Goal: Task Accomplishment & Management: Complete application form

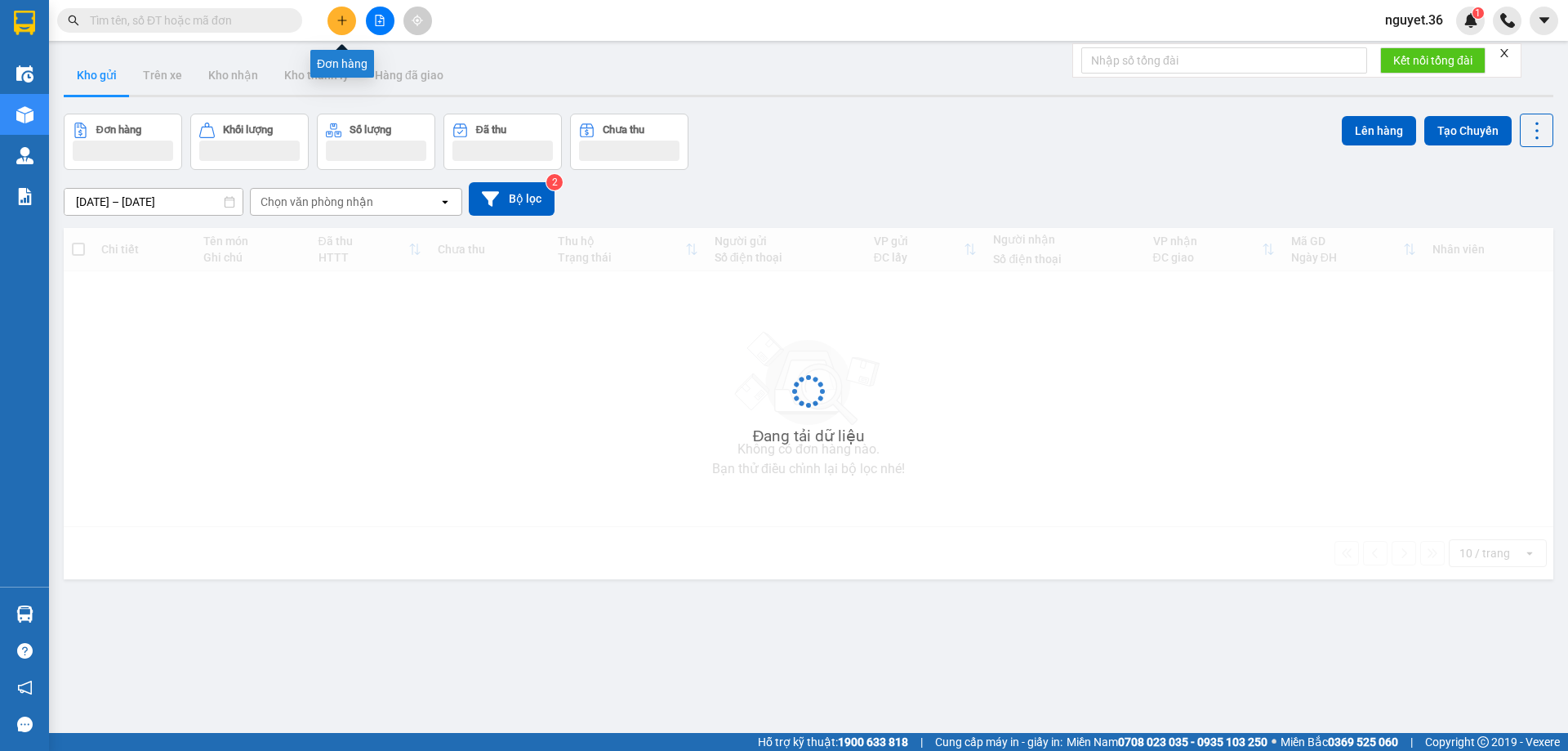
click at [339, 19] on icon "plus" at bounding box center [342, 20] width 12 height 12
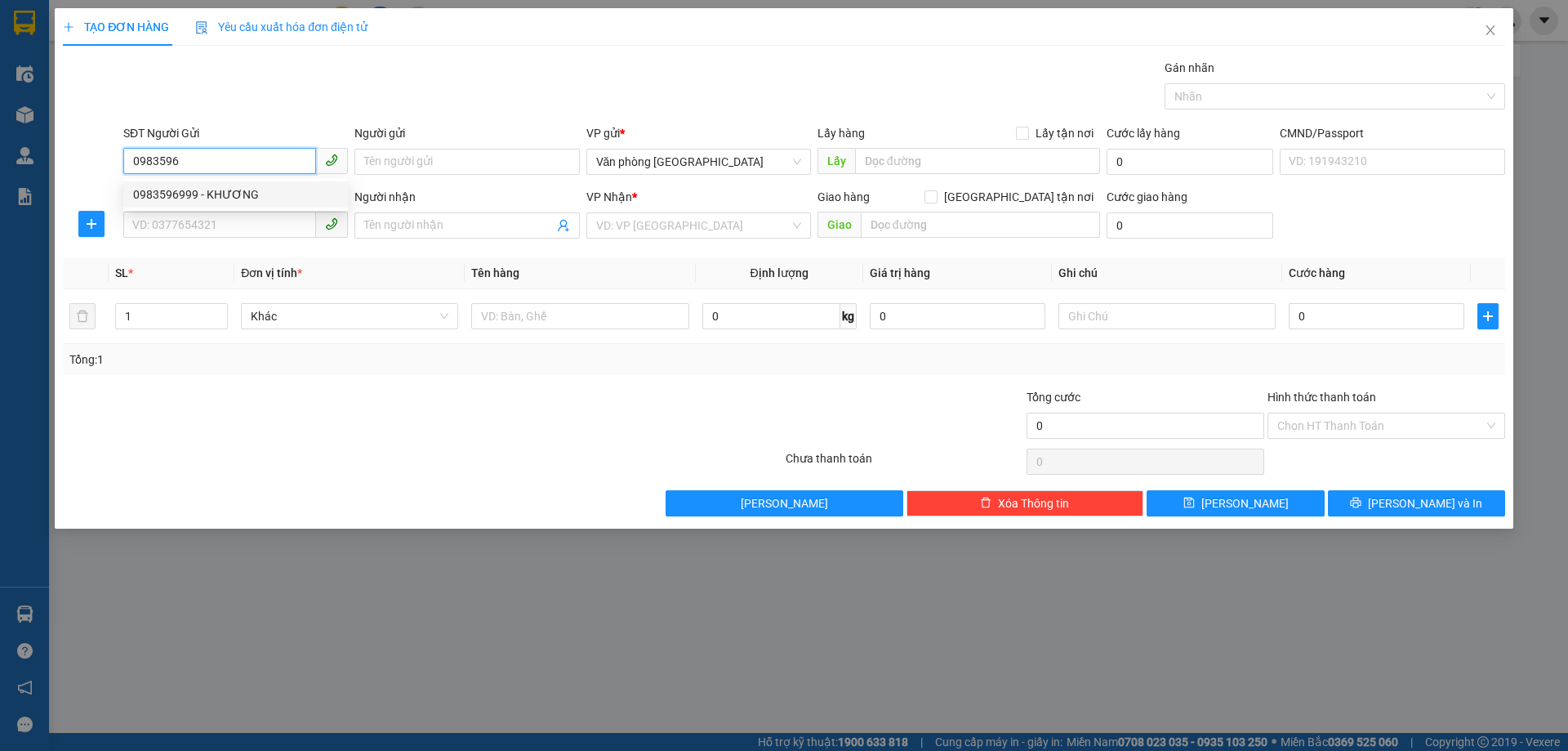
click at [239, 190] on div "0983596999 - KHƯƠNG" at bounding box center [236, 194] width 205 height 18
type input "0983596999"
type input "KHƯƠNG"
type input "0983596999"
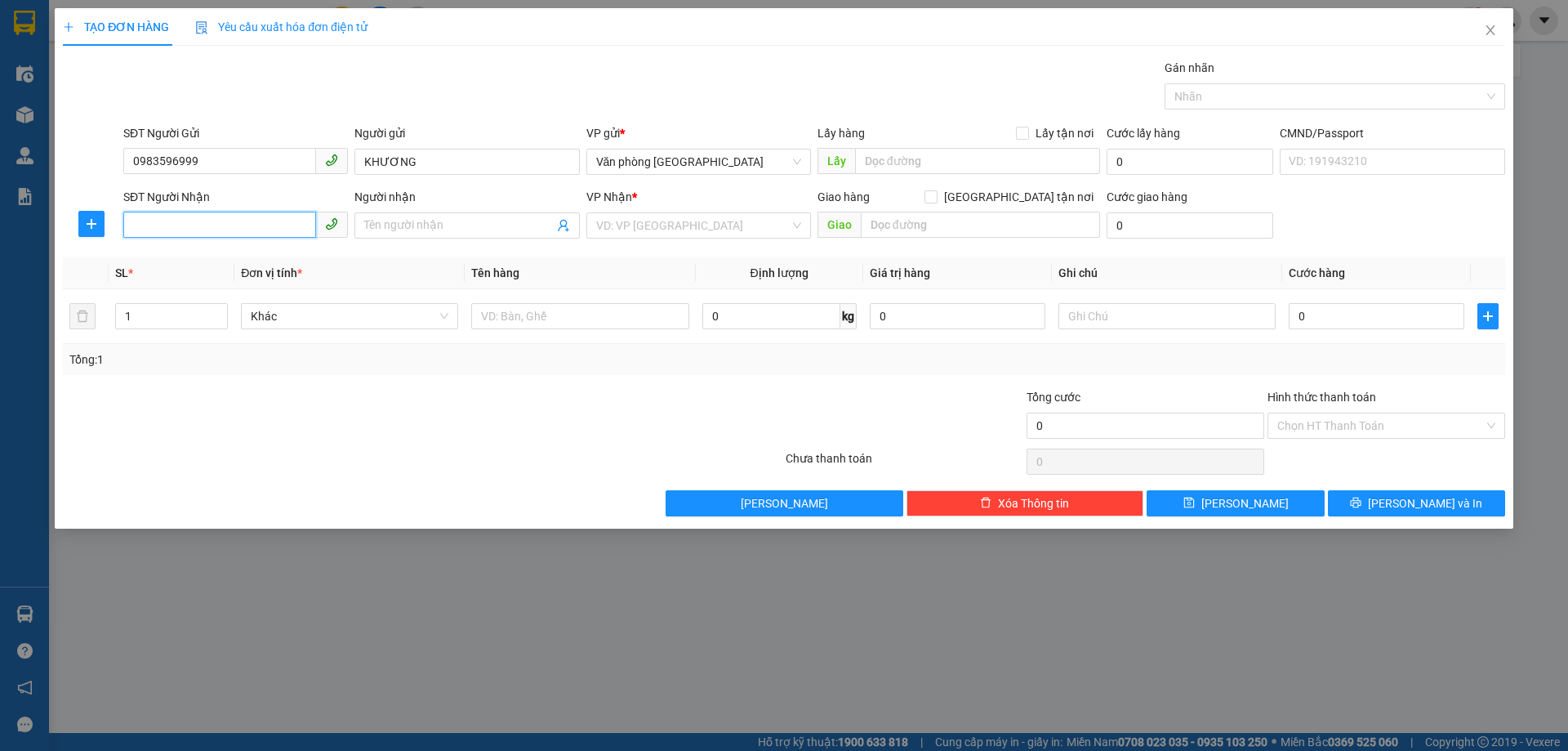
click at [234, 219] on input "SĐT Người Nhận" at bounding box center [220, 224] width 193 height 26
type input "0912789222"
click at [404, 222] on input "Người nhận" at bounding box center [458, 225] width 189 height 18
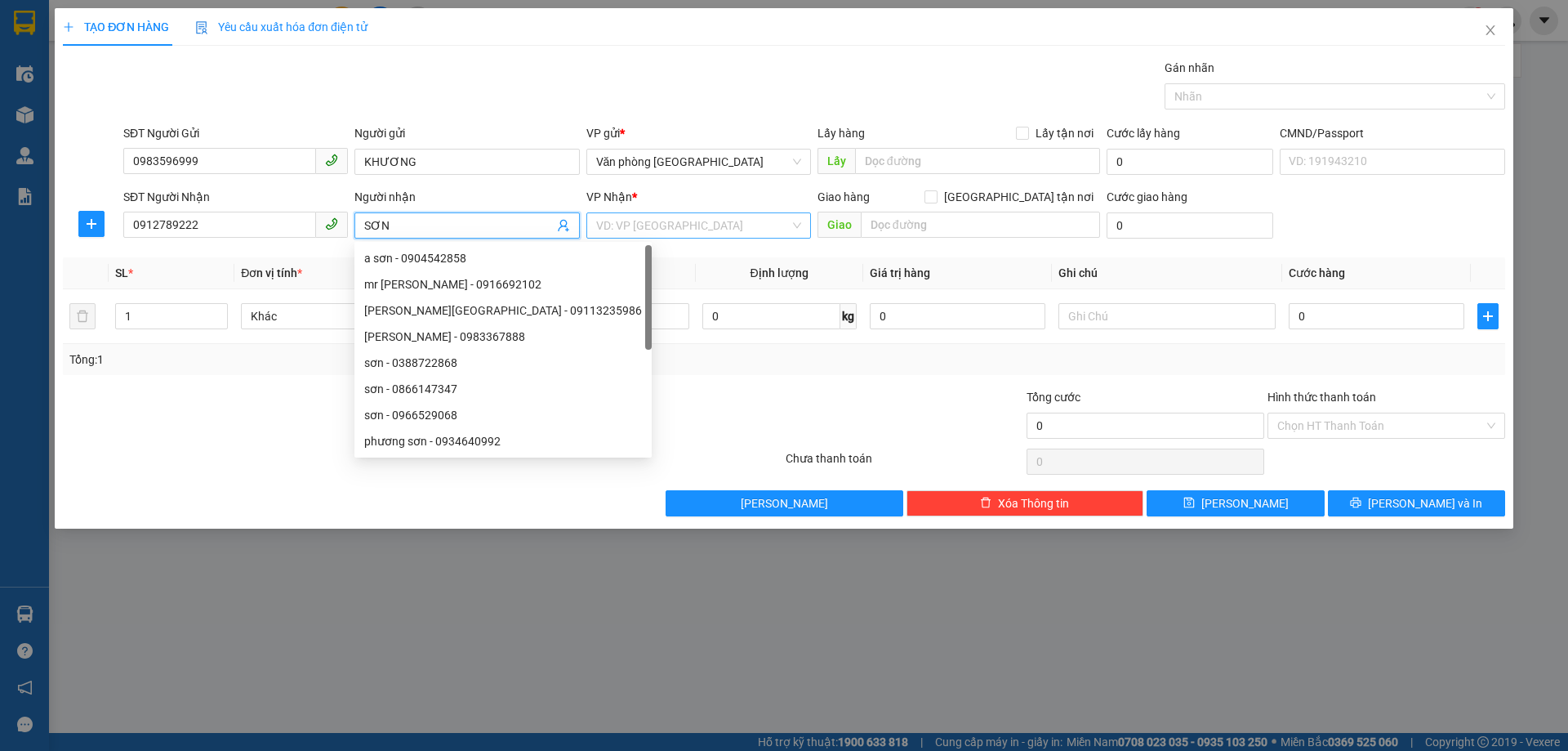
type input "SƠN"
click at [747, 231] on input "search" at bounding box center [693, 225] width 194 height 25
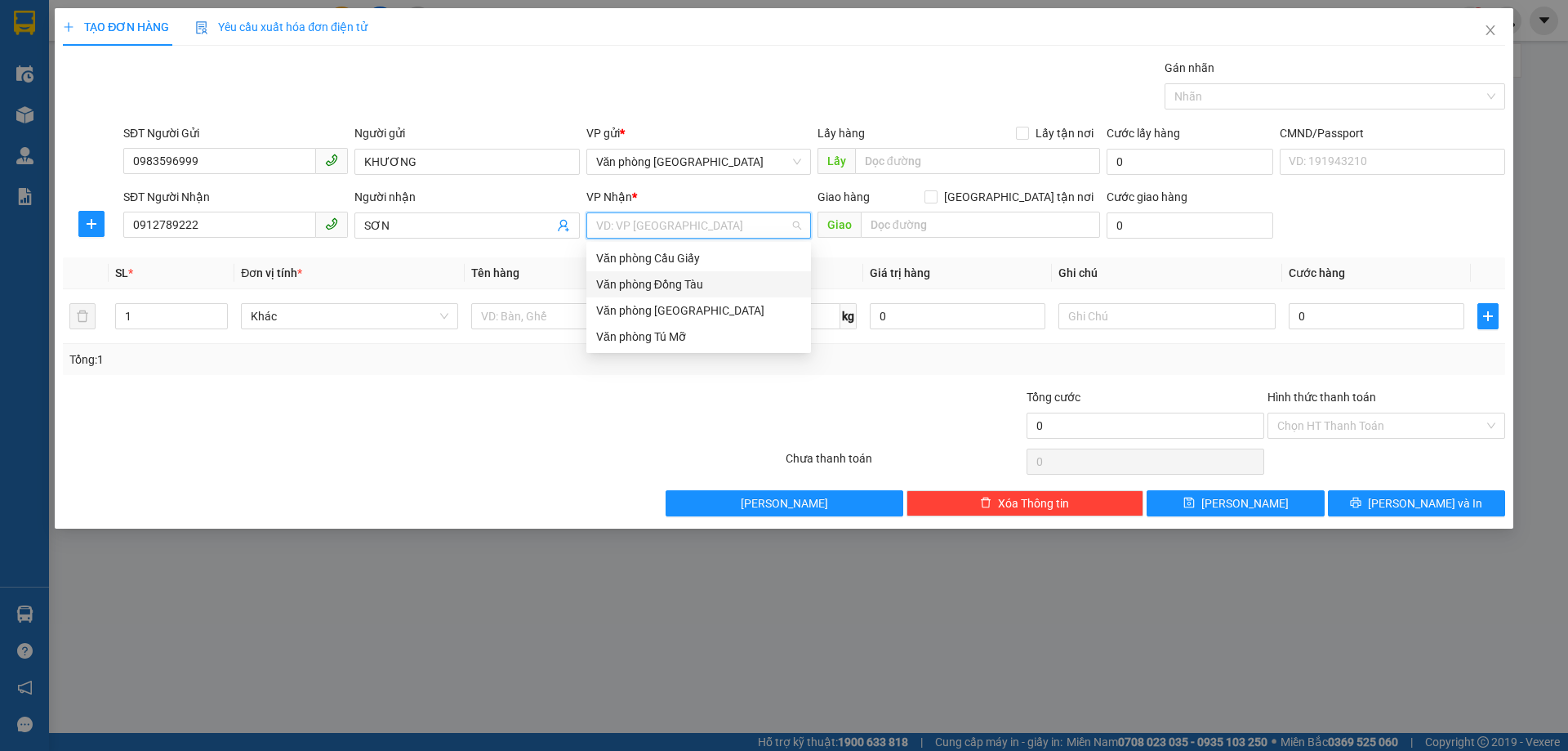
click at [713, 285] on div "Văn phòng Đồng Tàu" at bounding box center [699, 284] width 205 height 18
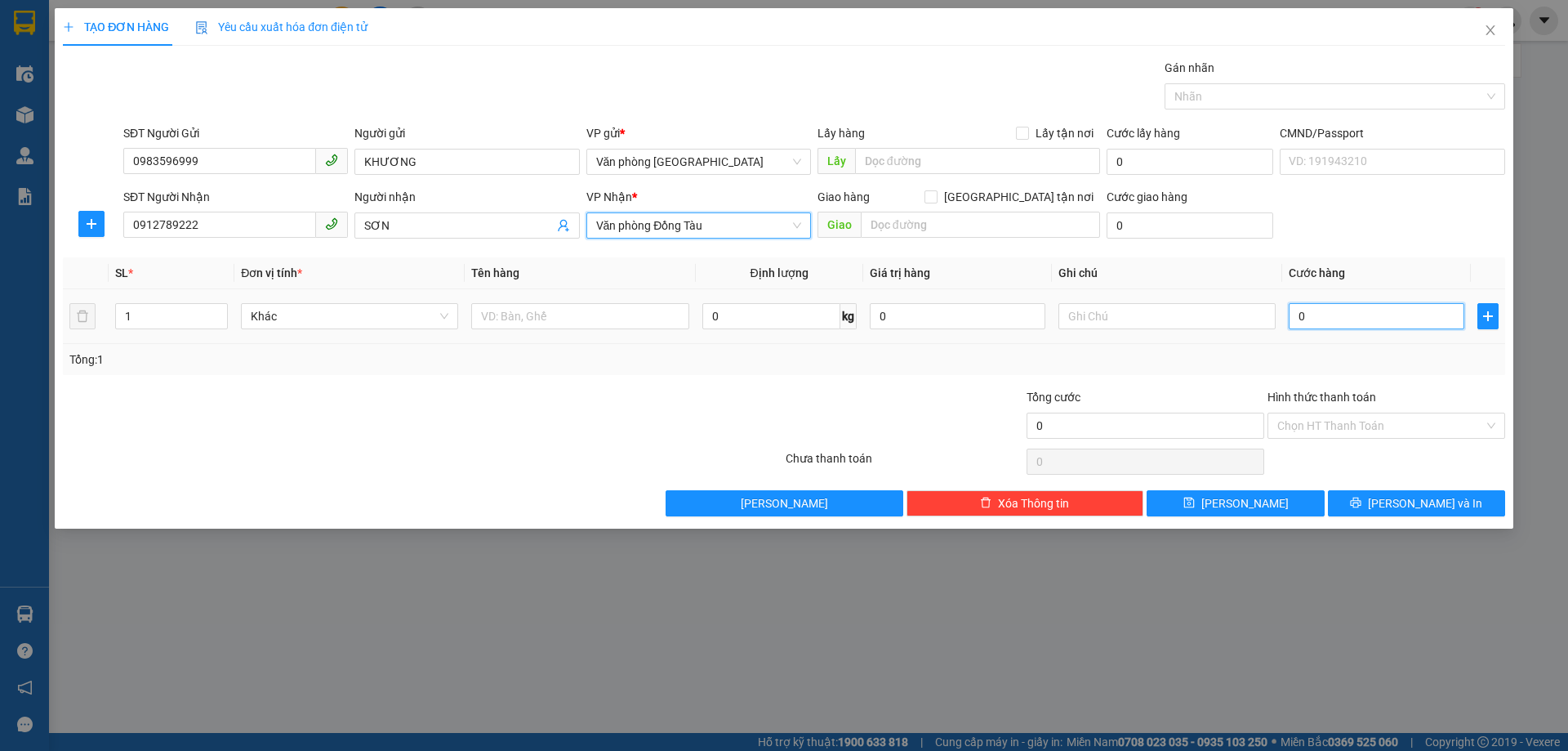
click at [1360, 322] on input "0" at bounding box center [1376, 316] width 176 height 26
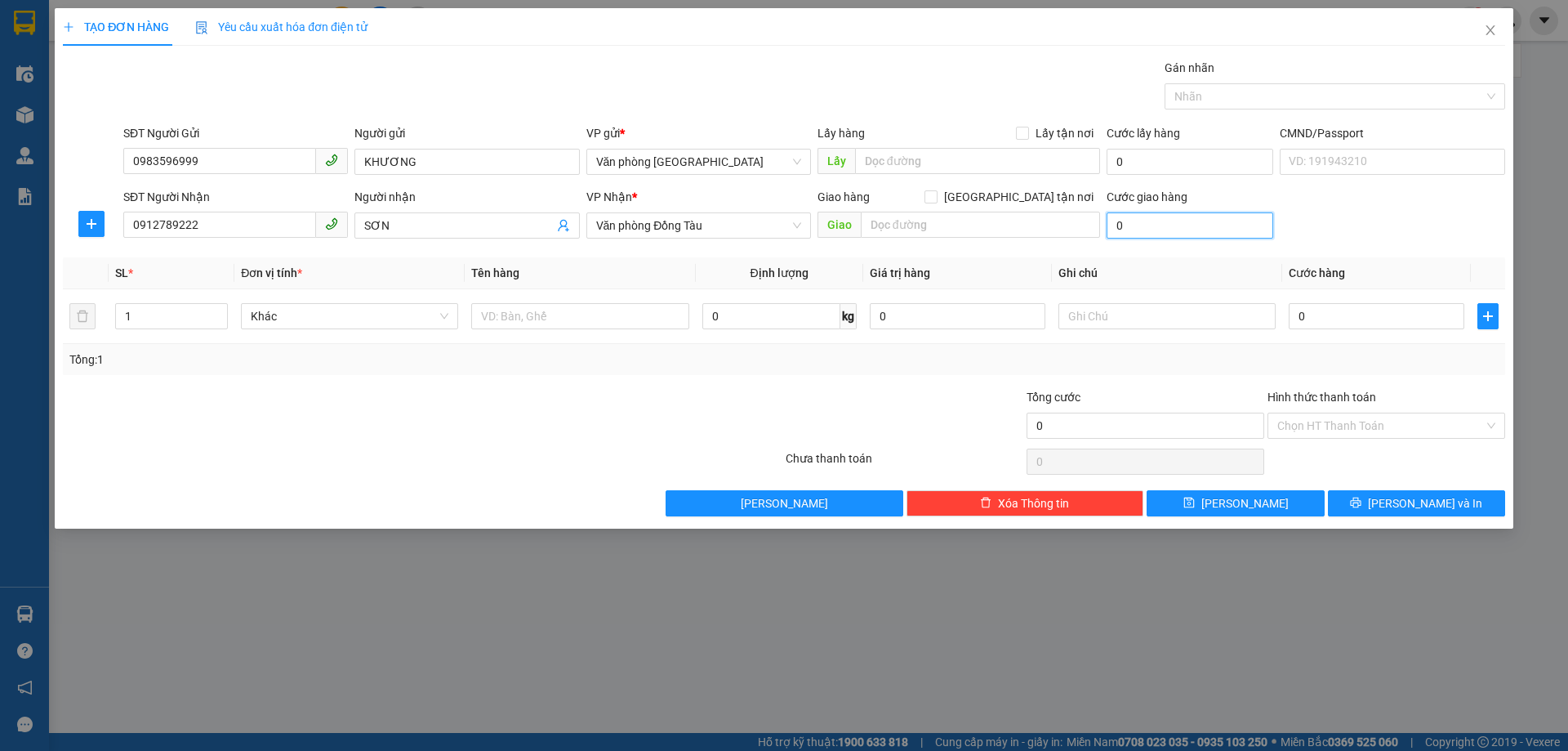
click at [1127, 220] on input "0" at bounding box center [1190, 224] width 167 height 26
type input "3"
type input "30"
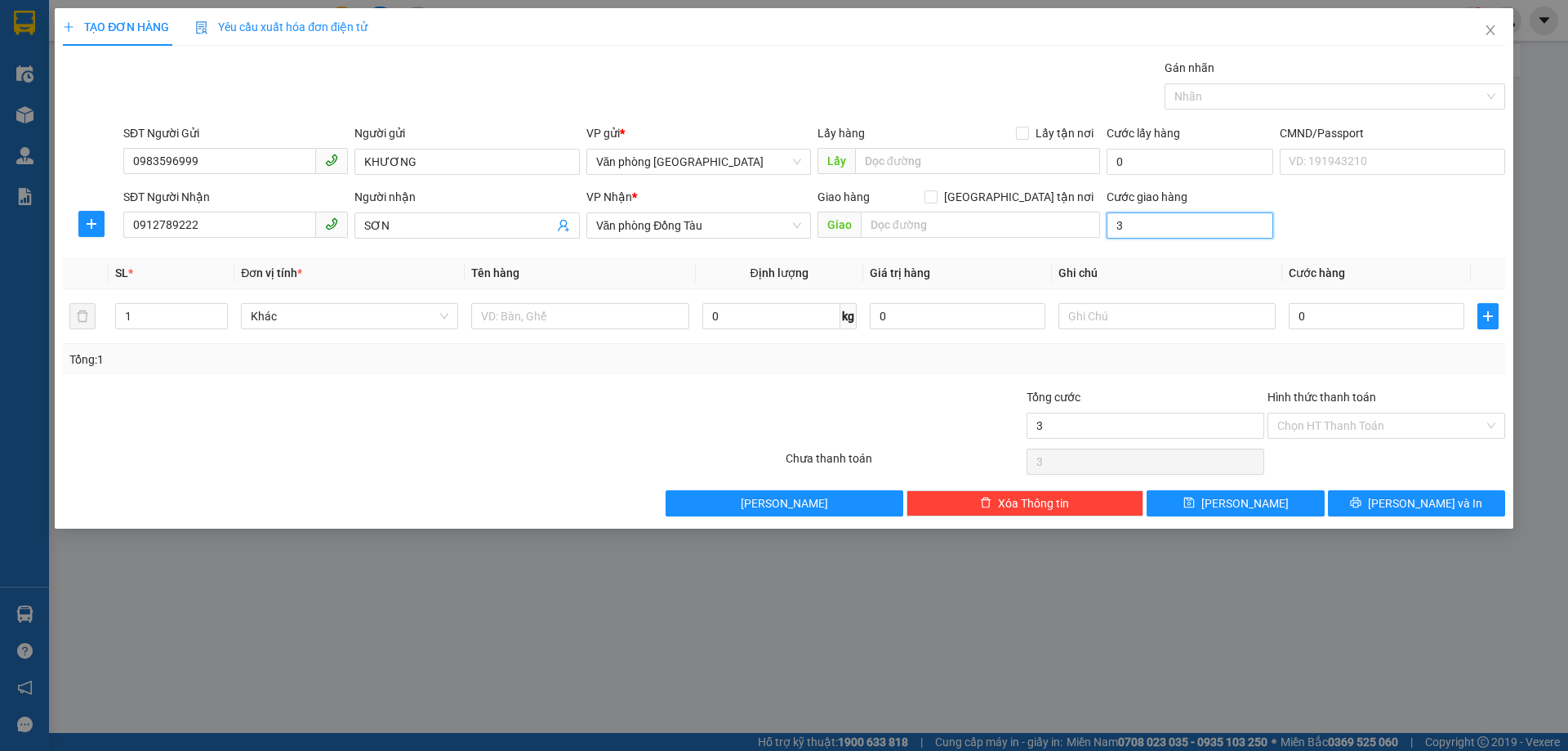
type input "30"
type input "300"
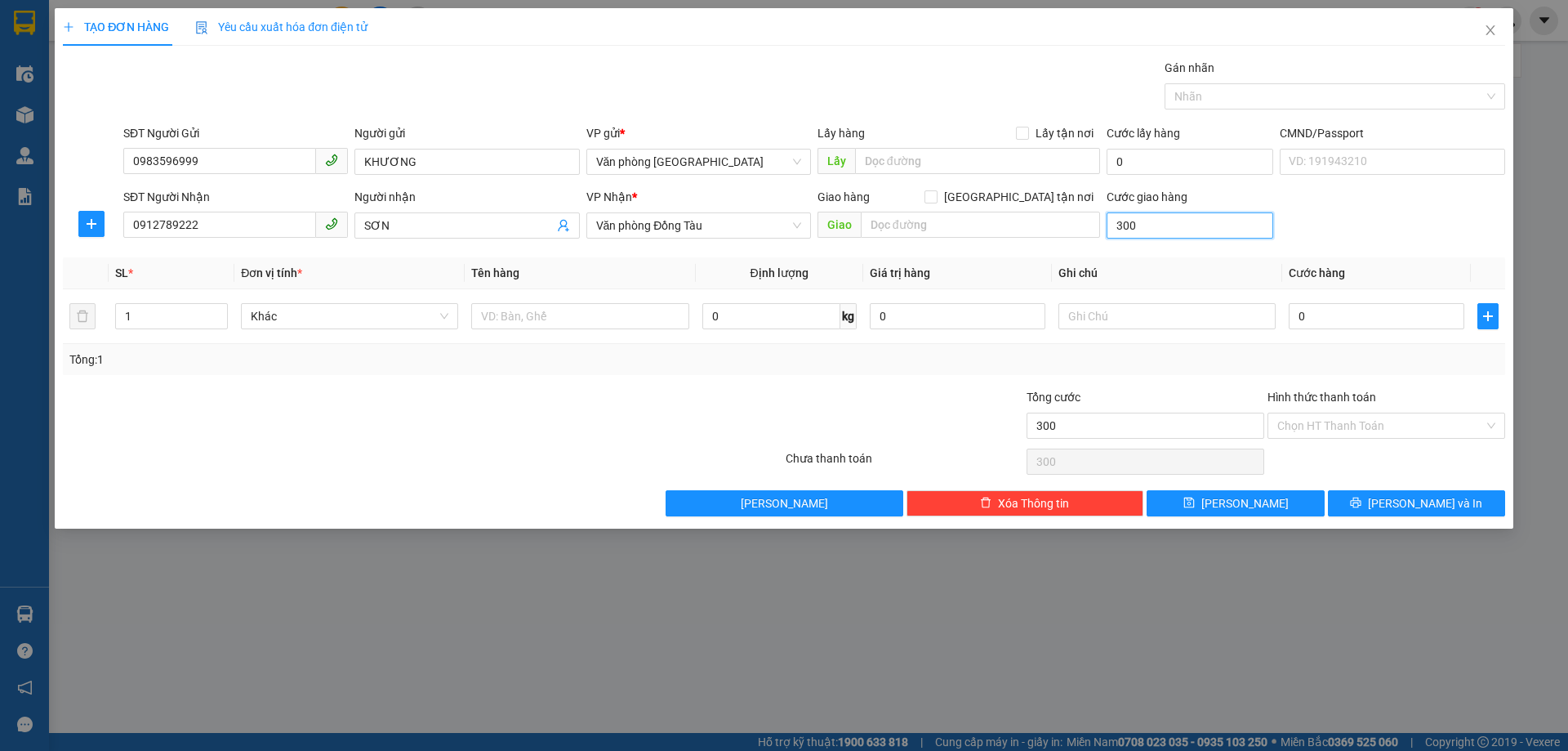
type input "3.000"
type input "30.000"
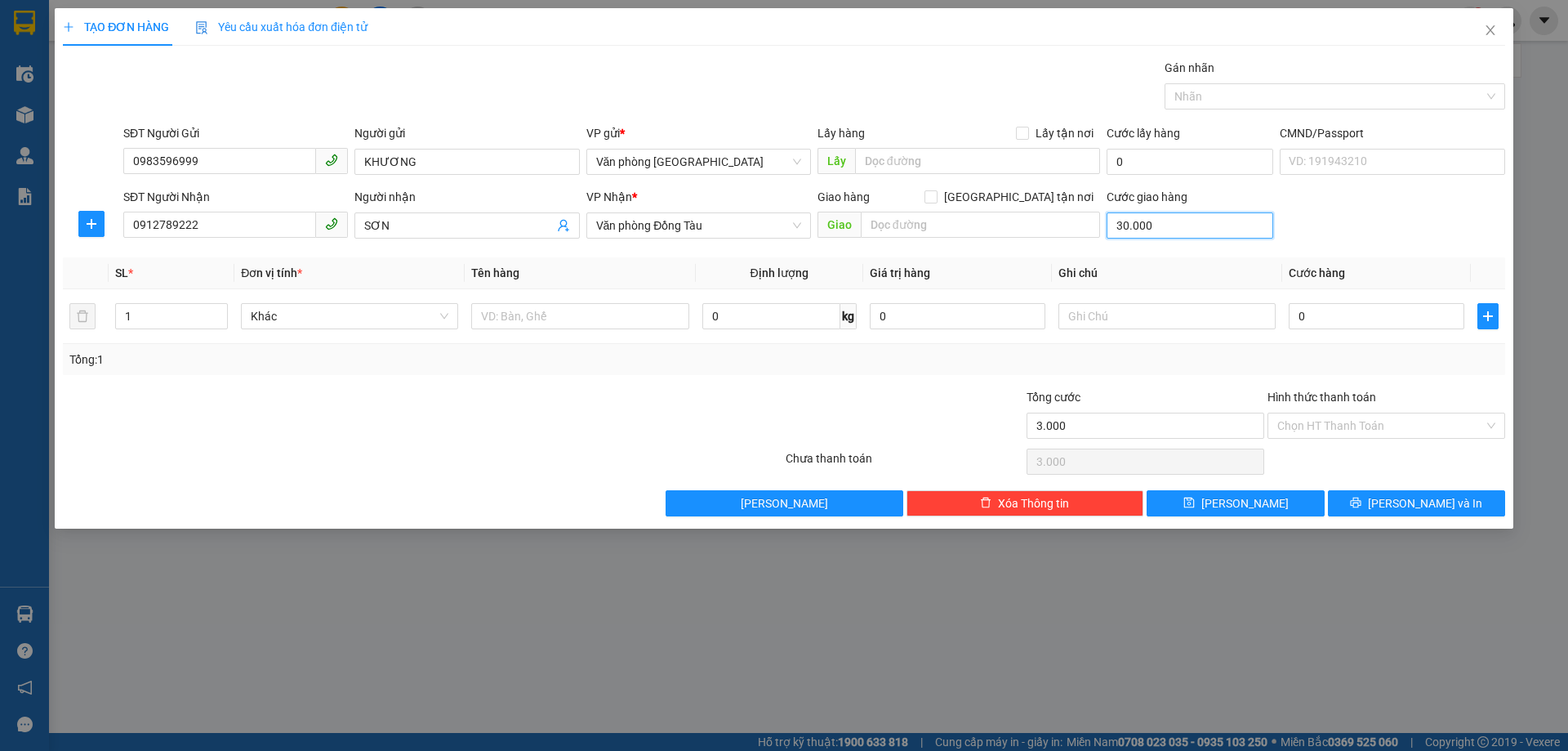
type input "30.000"
click at [1427, 499] on span "[PERSON_NAME] và In" at bounding box center [1425, 503] width 114 height 18
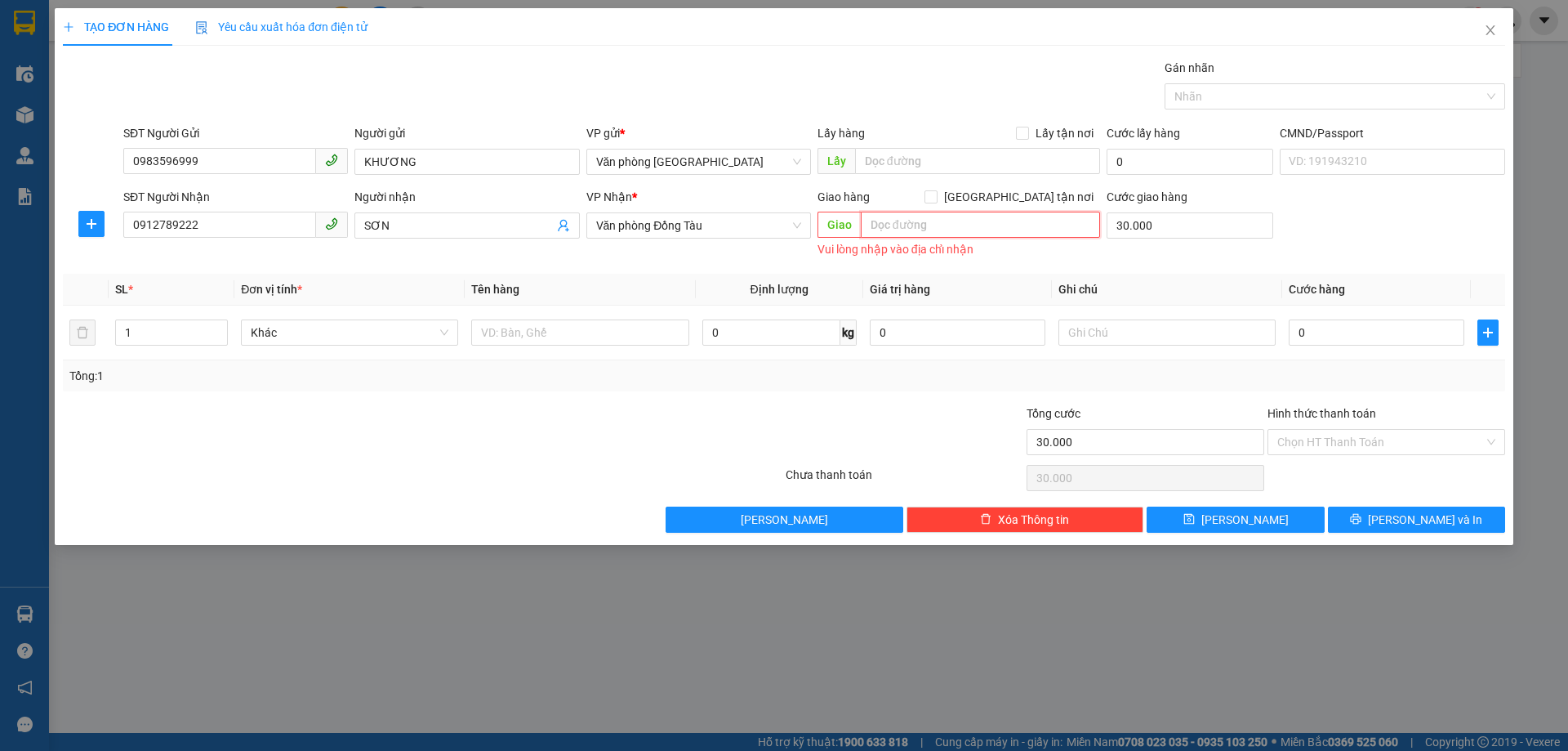
click at [982, 218] on input "text" at bounding box center [981, 224] width 240 height 26
click at [1191, 228] on input "30.000" at bounding box center [1190, 224] width 167 height 26
type input "0"
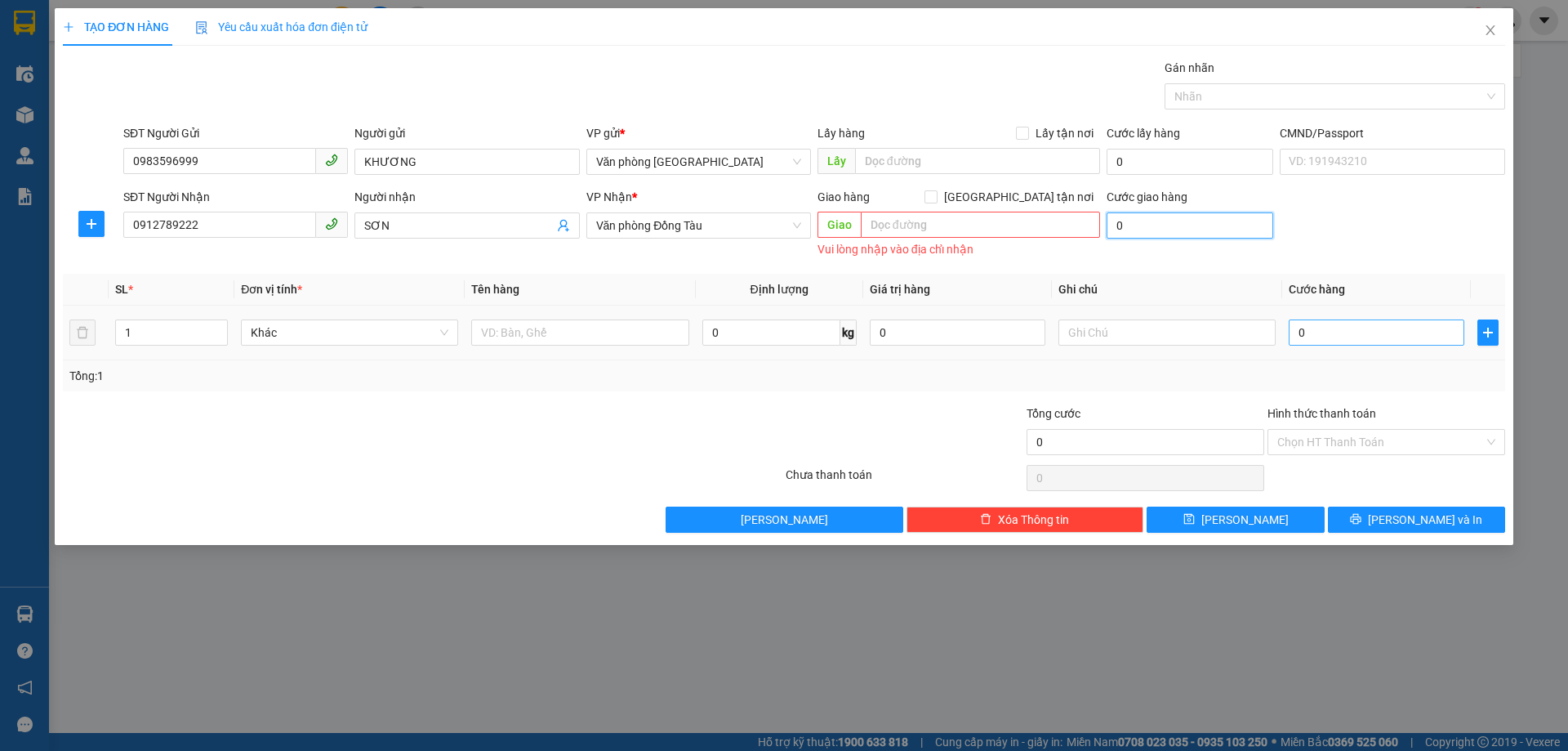
type input "0"
click at [1338, 340] on input "0" at bounding box center [1376, 332] width 176 height 26
type input "3"
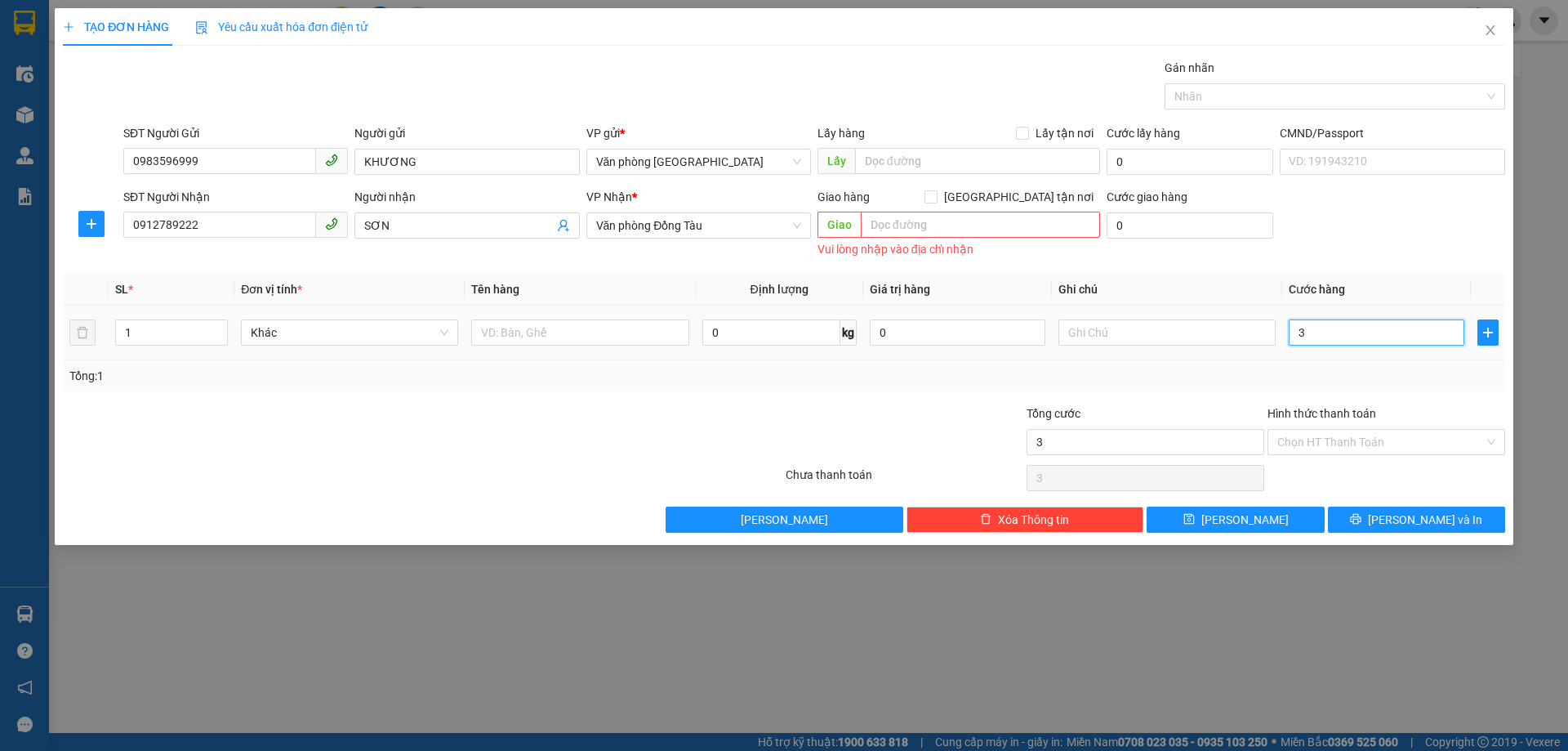
type input "30"
type input "300"
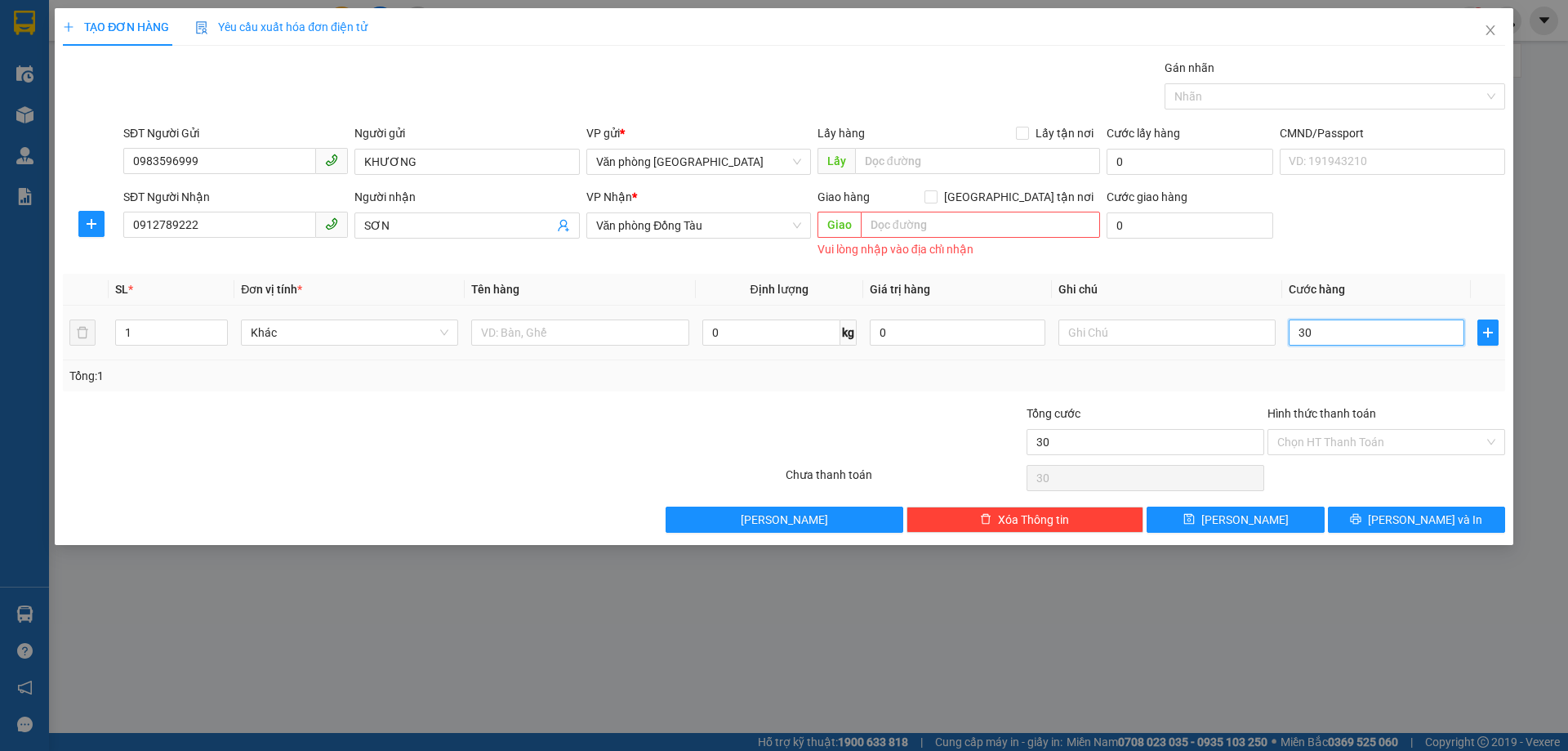
type input "300"
type input "3.000"
type input "30.000"
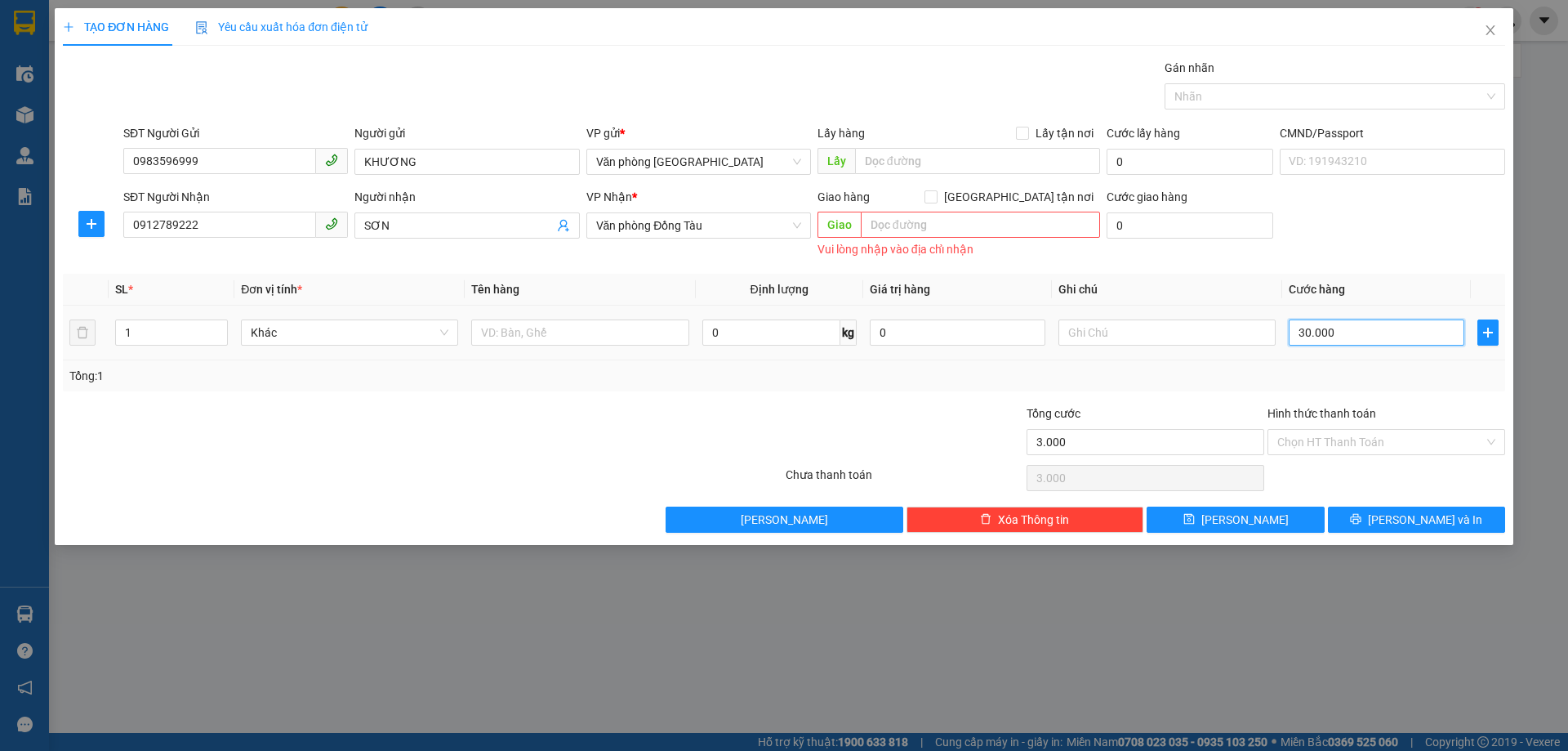
type input "30.000"
click at [1389, 435] on input "Hình thức thanh toán" at bounding box center [1380, 442] width 206 height 25
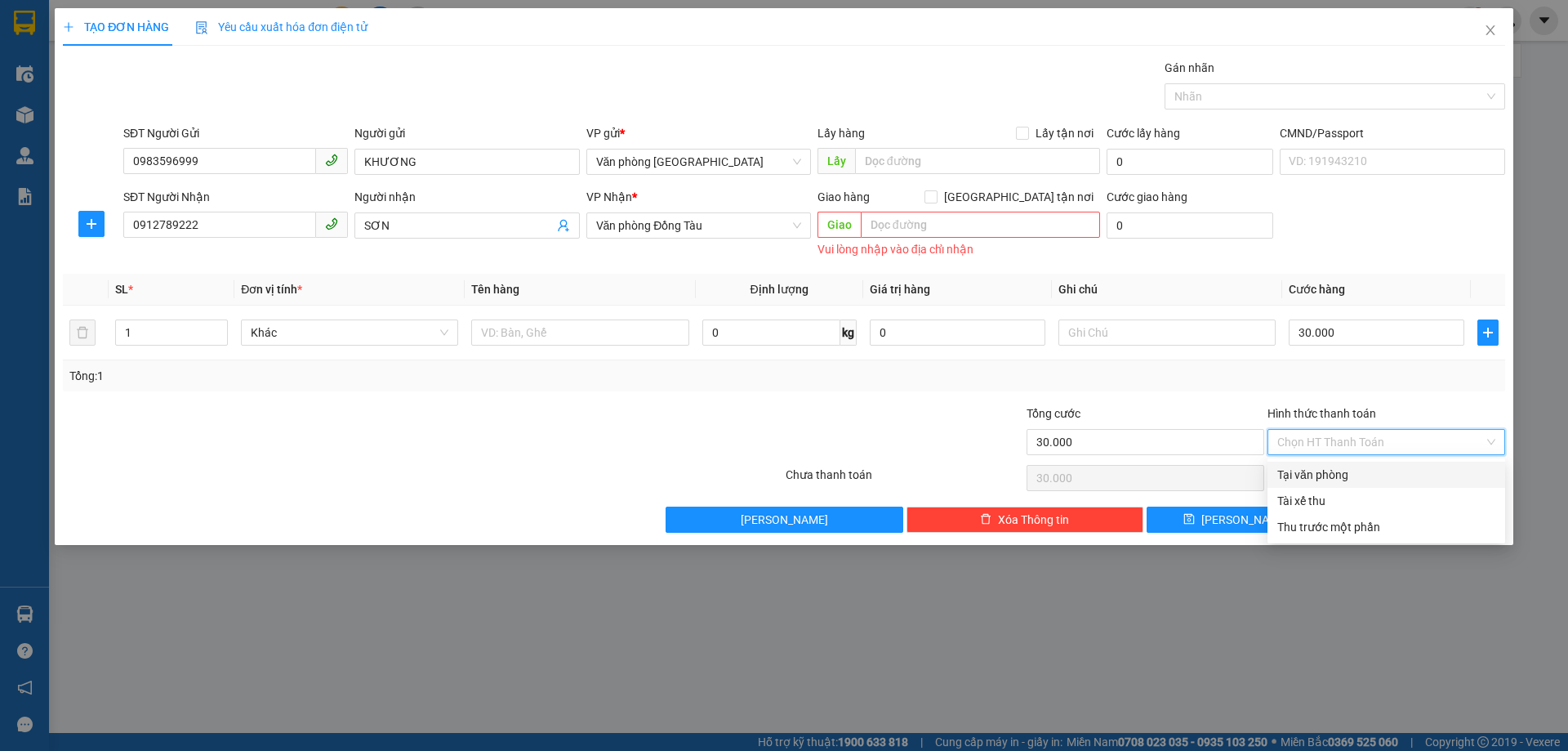
click at [1302, 476] on div "Tại văn phòng" at bounding box center [1386, 475] width 218 height 18
type input "0"
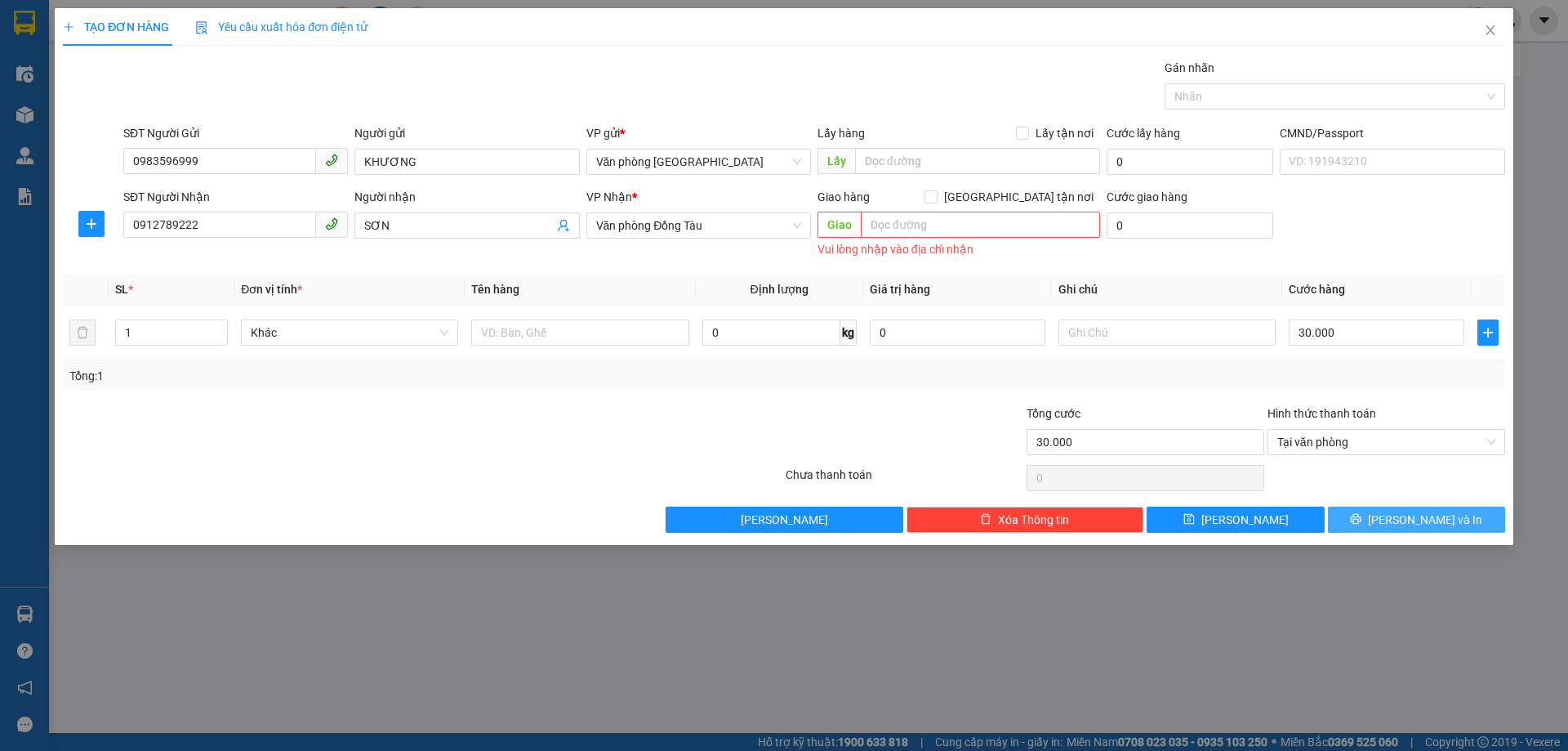
click at [1402, 520] on button "[PERSON_NAME] và In" at bounding box center [1416, 519] width 177 height 26
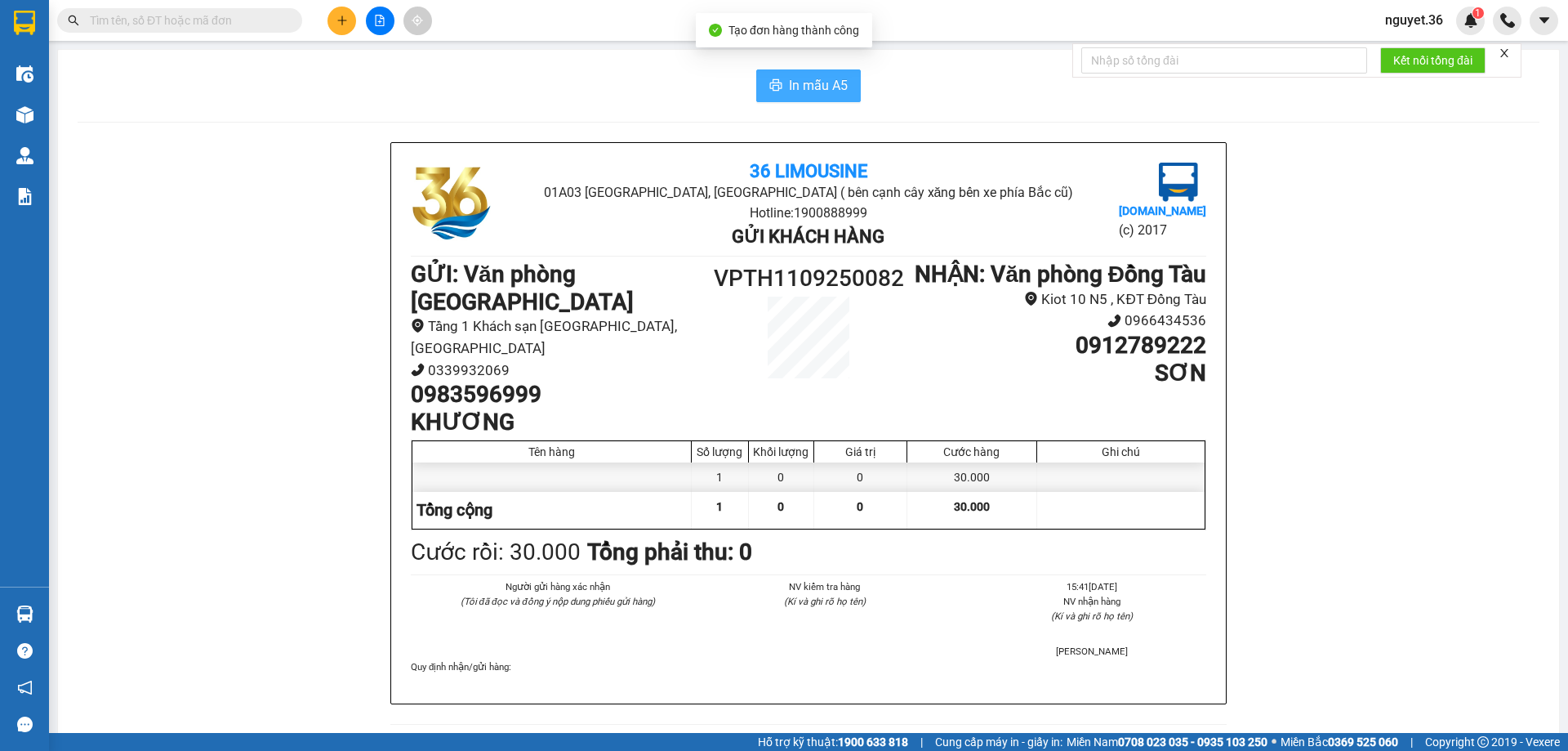
click at [791, 77] on span "In mẫu A5" at bounding box center [818, 84] width 59 height 20
click at [312, 240] on div "36 Limousine 01A03 [GEOGRAPHIC_DATA], [GEOGRAPHIC_DATA] ( bên cạnh cây xăng bến…" at bounding box center [808, 744] width 1463 height 1205
click at [1320, 249] on div "36 Limousine 01A03 [GEOGRAPHIC_DATA], [GEOGRAPHIC_DATA] ( bên cạnh cây xăng bến…" at bounding box center [808, 744] width 1463 height 1205
click at [261, 436] on div "36 Limousine 01A03 [GEOGRAPHIC_DATA], [GEOGRAPHIC_DATA] ( bên cạnh cây xăng bến…" at bounding box center [808, 744] width 1463 height 1205
click at [281, 525] on div "36 Limousine 01A03 [GEOGRAPHIC_DATA], [GEOGRAPHIC_DATA] ( bên cạnh cây xăng bến…" at bounding box center [808, 744] width 1463 height 1205
